Goal: Information Seeking & Learning: Understand process/instructions

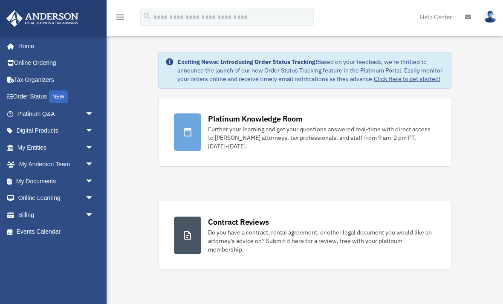
click at [41, 97] on link "Order Status NEW" at bounding box center [56, 96] width 101 height 17
click at [63, 161] on link "My Anderson Team arrow_drop_down" at bounding box center [56, 164] width 101 height 17
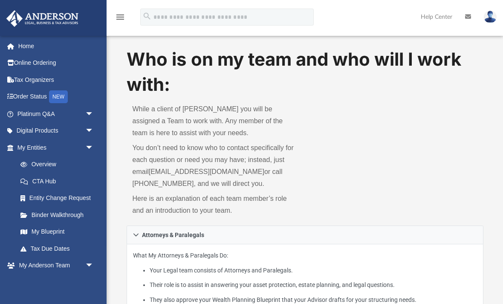
click at [52, 232] on link "My Blueprint" at bounding box center [57, 231] width 90 height 17
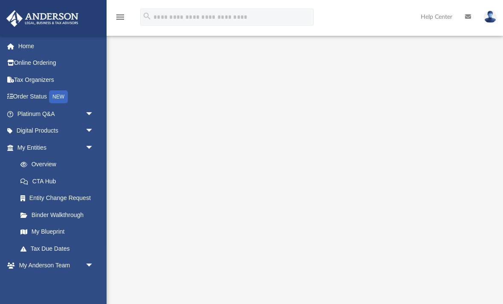
click at [123, 20] on icon "menu" at bounding box center [120, 17] width 10 height 10
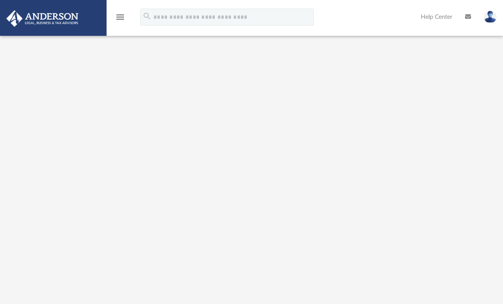
click at [122, 20] on icon "menu" at bounding box center [120, 17] width 10 height 10
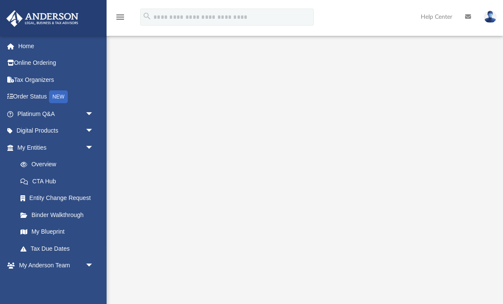
click at [99, 156] on link "Overview" at bounding box center [59, 164] width 95 height 17
click at [37, 146] on link "My Entities arrow_drop_down" at bounding box center [56, 147] width 101 height 17
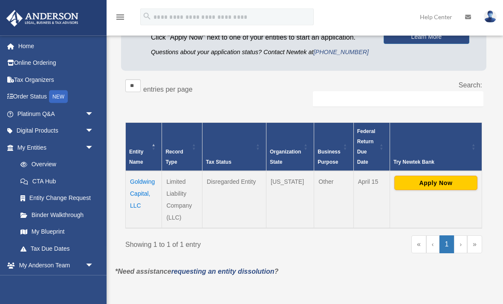
scroll to position [98, 0]
click at [27, 47] on link "Home" at bounding box center [56, 45] width 101 height 17
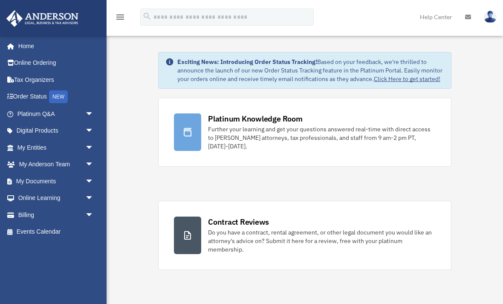
click at [50, 180] on link "My Documents arrow_drop_down" at bounding box center [56, 180] width 101 height 17
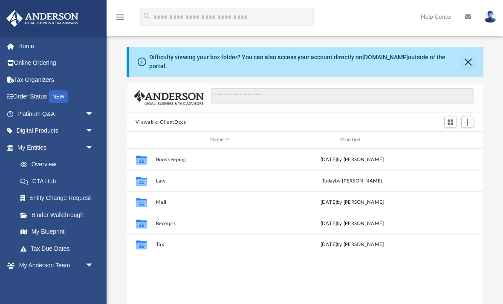
scroll to position [194, 356]
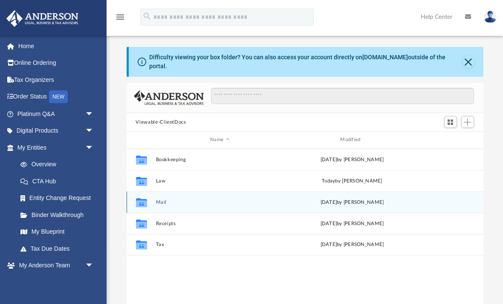
click at [159, 199] on button "Mail" at bounding box center [219, 202] width 128 height 6
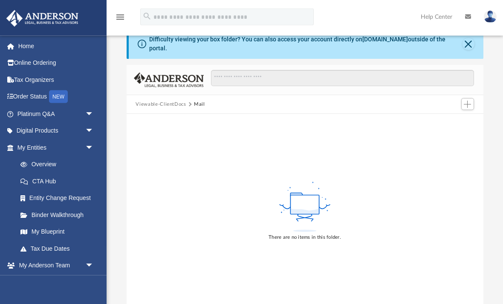
scroll to position [0, 0]
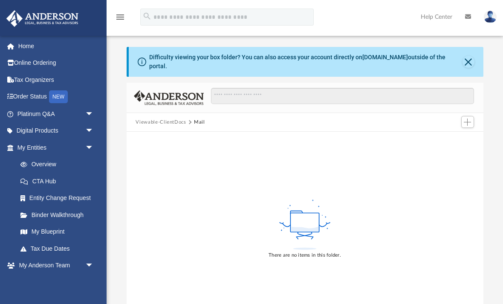
click at [163, 118] on button "Viewable-ClientDocs" at bounding box center [160, 122] width 50 height 8
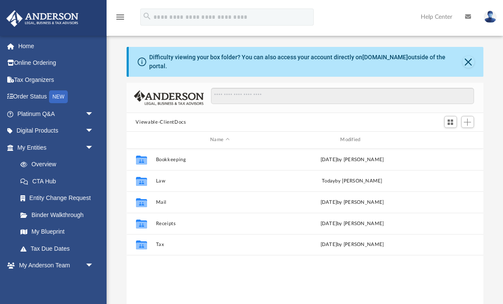
click at [170, 118] on button "Viewable-ClientDocs" at bounding box center [160, 122] width 50 height 8
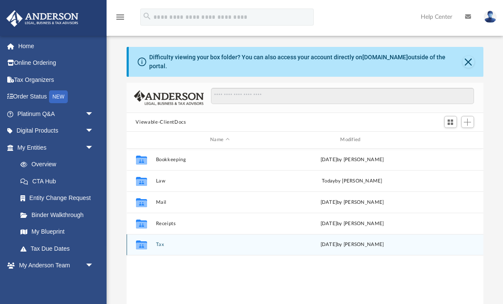
click at [166, 241] on button "Tax" at bounding box center [219, 244] width 128 height 6
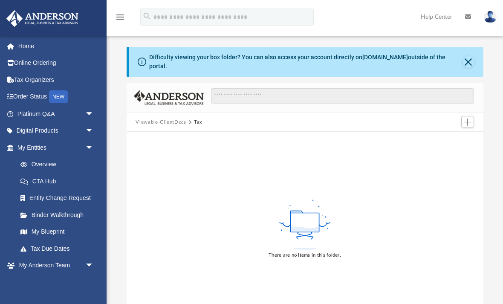
click at [154, 118] on button "Viewable-ClientDocs" at bounding box center [160, 122] width 50 height 8
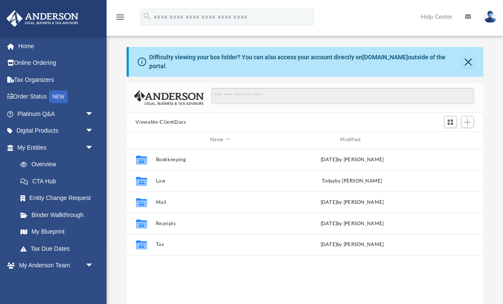
scroll to position [0, 0]
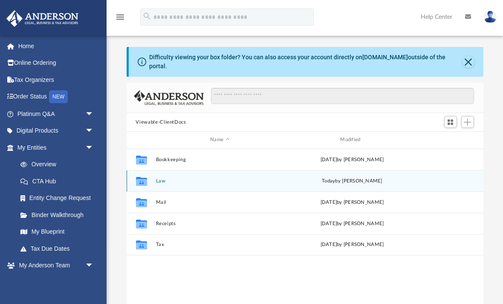
click at [165, 178] on button "Law" at bounding box center [219, 181] width 128 height 6
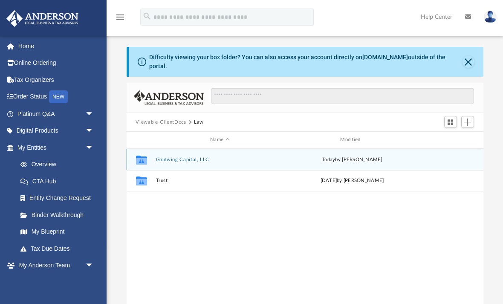
click at [183, 157] on button "Goldwing Capital, LLC" at bounding box center [219, 160] width 128 height 6
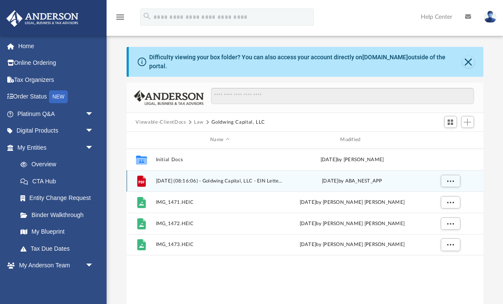
click at [207, 178] on span "2025.09.23 (08:16:06) - Goldwing Capital, LLC - EIN Letter from IRS.pdf" at bounding box center [219, 181] width 128 height 6
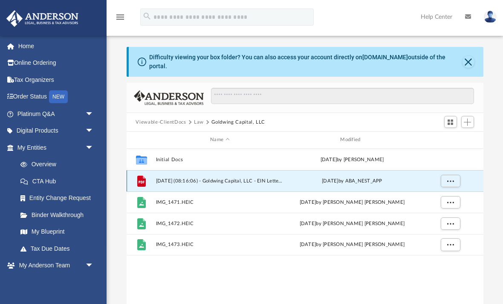
click at [241, 178] on span "2025.09.23 (08:16:06) - Goldwing Capital, LLC - EIN Letter from IRS.pdf" at bounding box center [219, 181] width 128 height 6
click at [456, 174] on button "More options" at bounding box center [450, 180] width 20 height 13
click at [440, 192] on li "Preview" at bounding box center [442, 191] width 25 height 9
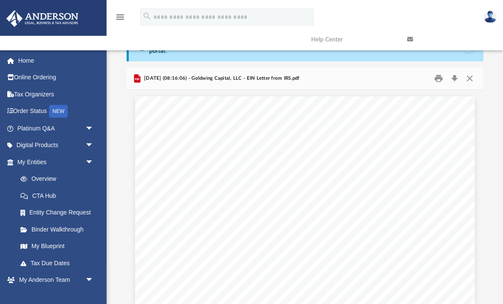
scroll to position [0, 0]
click at [440, 74] on button "Print" at bounding box center [438, 78] width 17 height 13
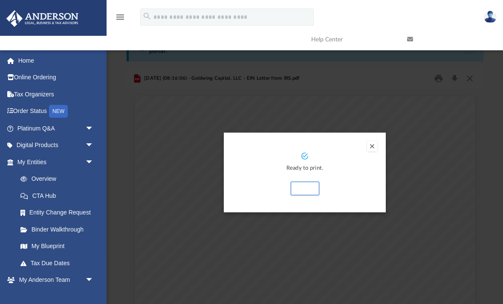
click at [305, 181] on button "Print" at bounding box center [304, 188] width 29 height 14
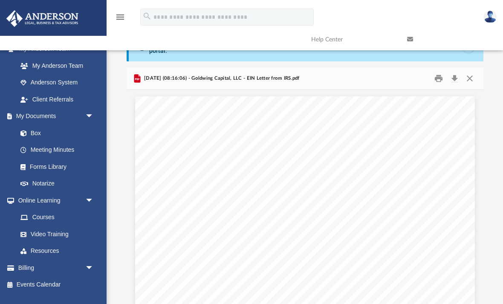
scroll to position [230, 0]
click at [49, 181] on link "Notarize" at bounding box center [57, 184] width 90 height 17
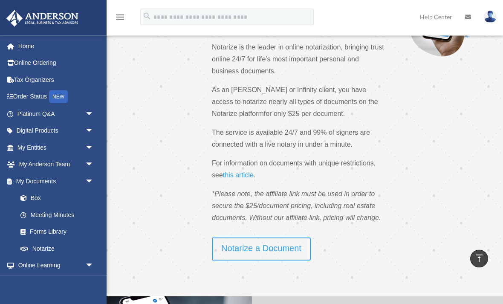
scroll to position [75, 0]
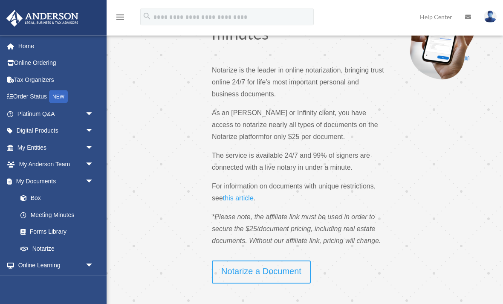
click at [247, 202] on link "this article" at bounding box center [238, 200] width 31 height 11
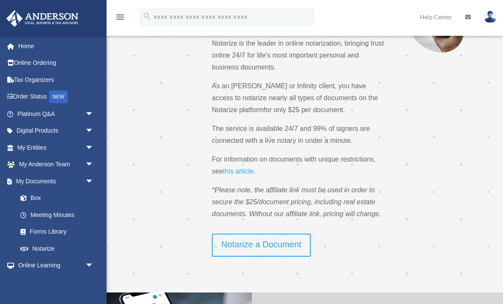
scroll to position [79, 0]
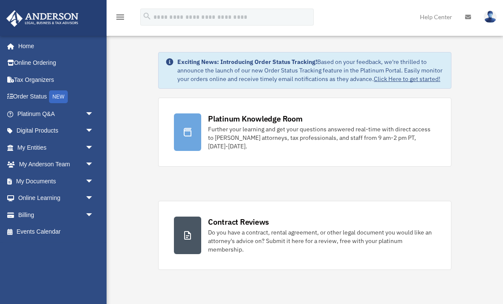
click at [37, 148] on link "My Entities arrow_drop_down" at bounding box center [56, 147] width 101 height 17
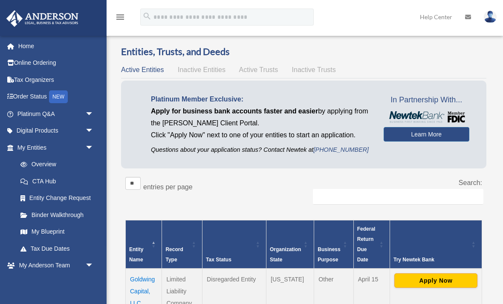
click at [53, 230] on link "My Blueprint" at bounding box center [57, 231] width 90 height 17
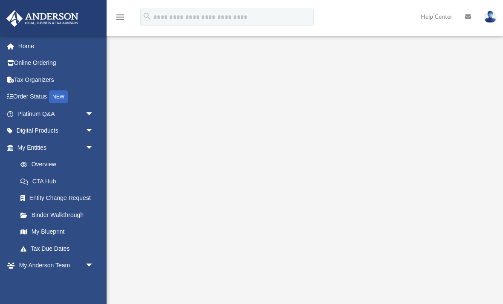
scroll to position [16, 0]
click at [118, 19] on icon "menu" at bounding box center [120, 17] width 10 height 10
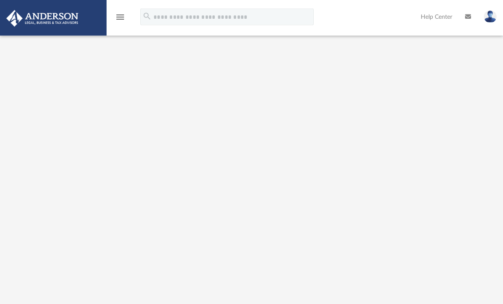
scroll to position [7, 0]
